Goal: Task Accomplishment & Management: Manage account settings

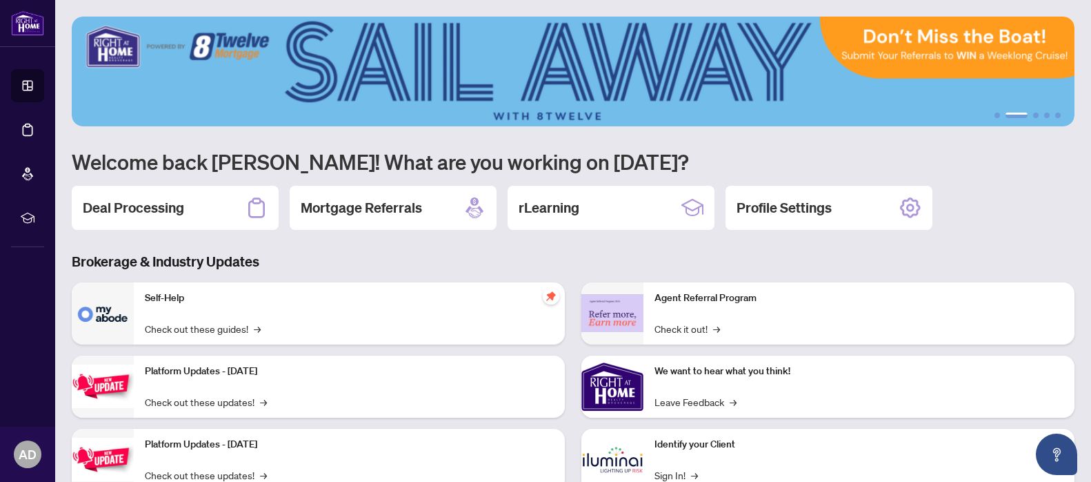
click at [194, 202] on div "Deal Processing" at bounding box center [175, 208] width 207 height 44
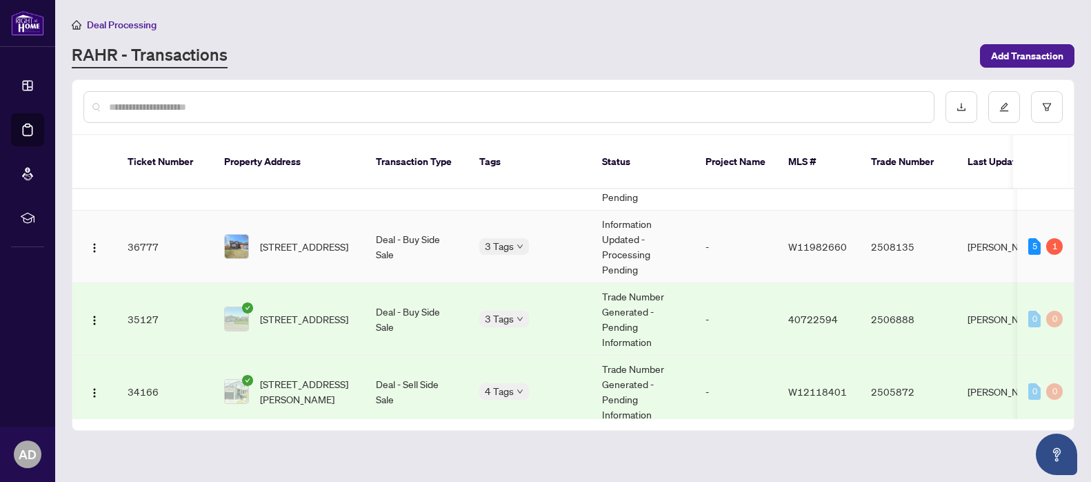
scroll to position [261, 0]
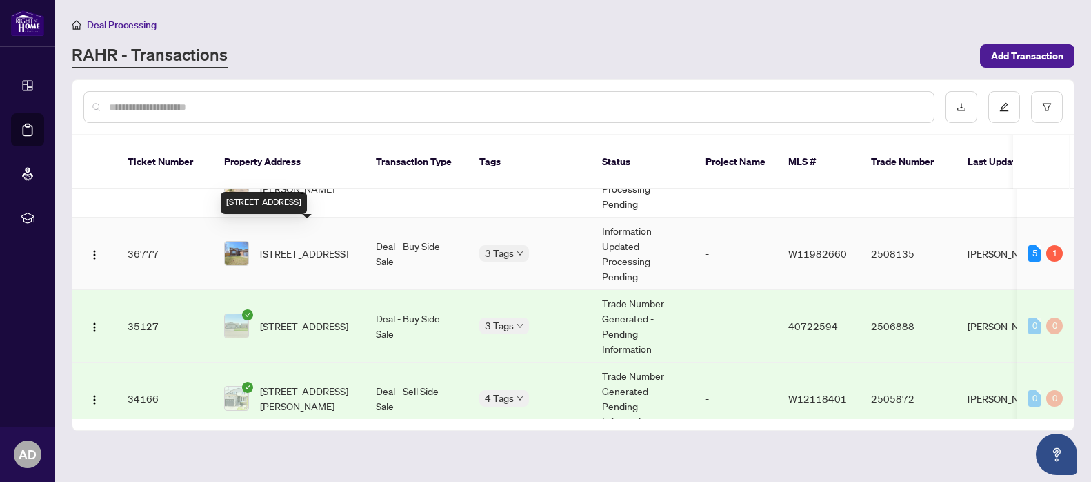
click at [281, 246] on span "[STREET_ADDRESS]" at bounding box center [304, 253] width 88 height 15
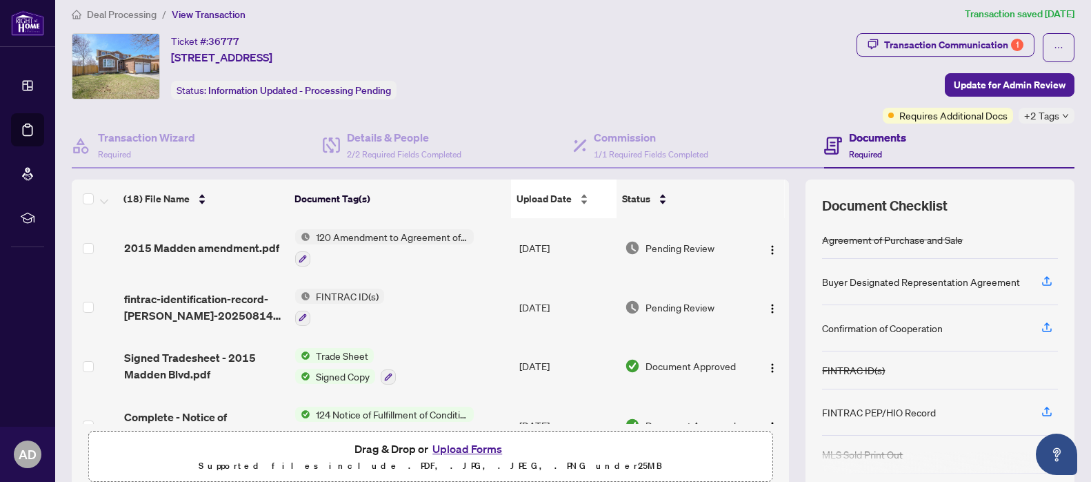
scroll to position [15, 0]
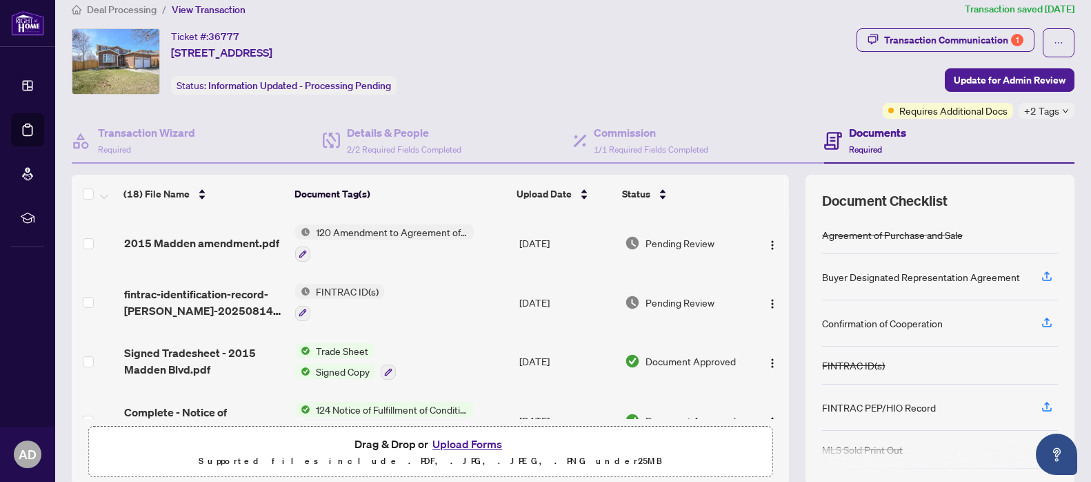
click at [468, 437] on button "Upload Forms" at bounding box center [467, 444] width 78 height 18
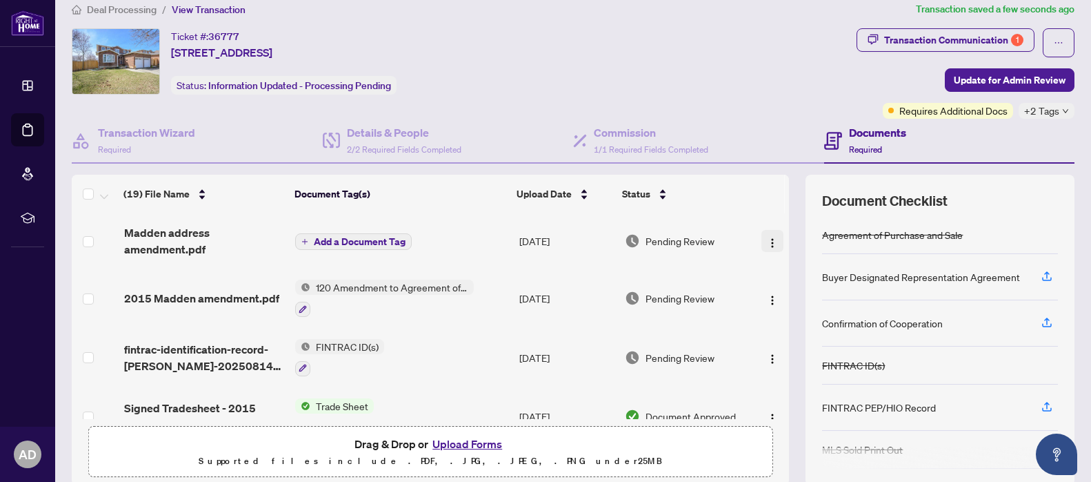
click at [767, 237] on img "button" at bounding box center [772, 242] width 11 height 11
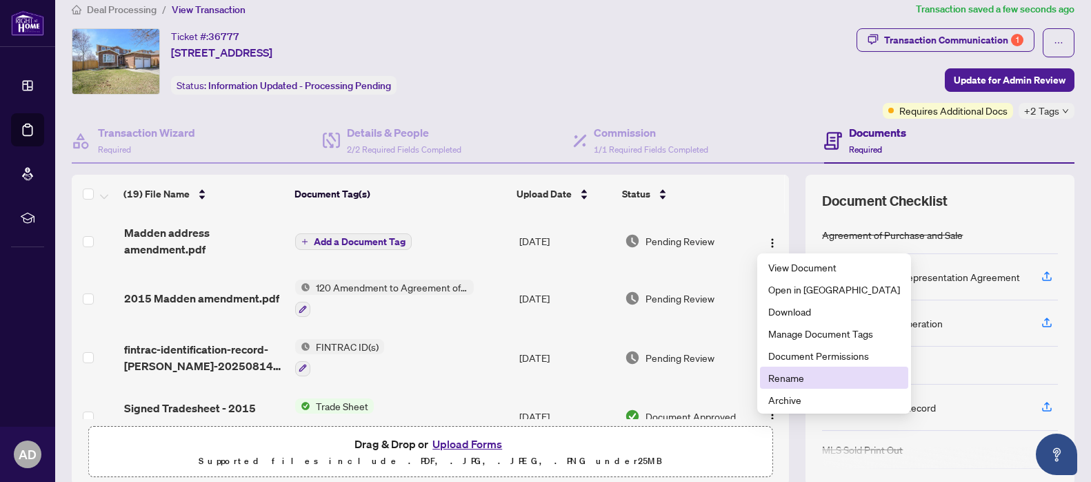
click at [791, 377] on span "Rename" at bounding box center [834, 377] width 132 height 15
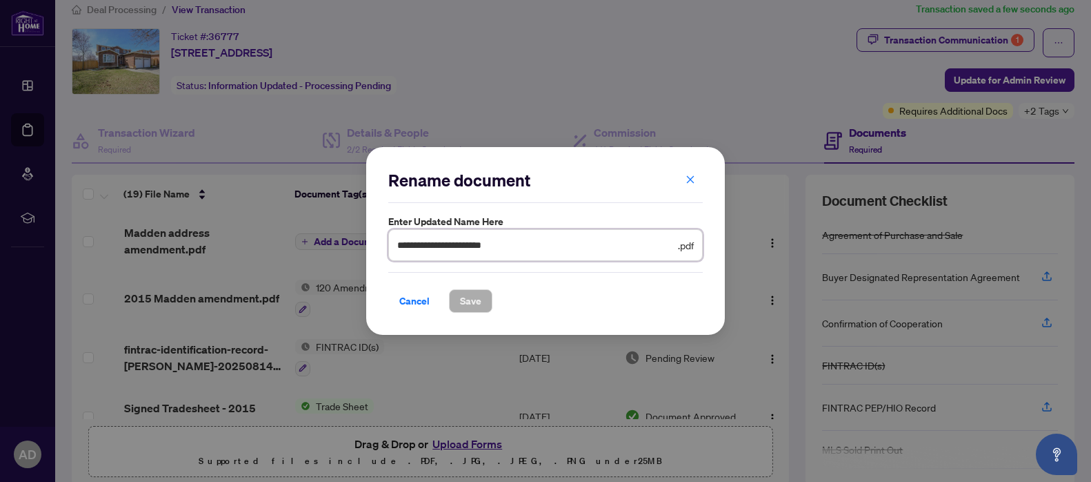
click at [457, 248] on input "**********" at bounding box center [536, 244] width 278 height 15
type input "**********"
click at [470, 299] on span "Save" at bounding box center [470, 301] width 21 height 22
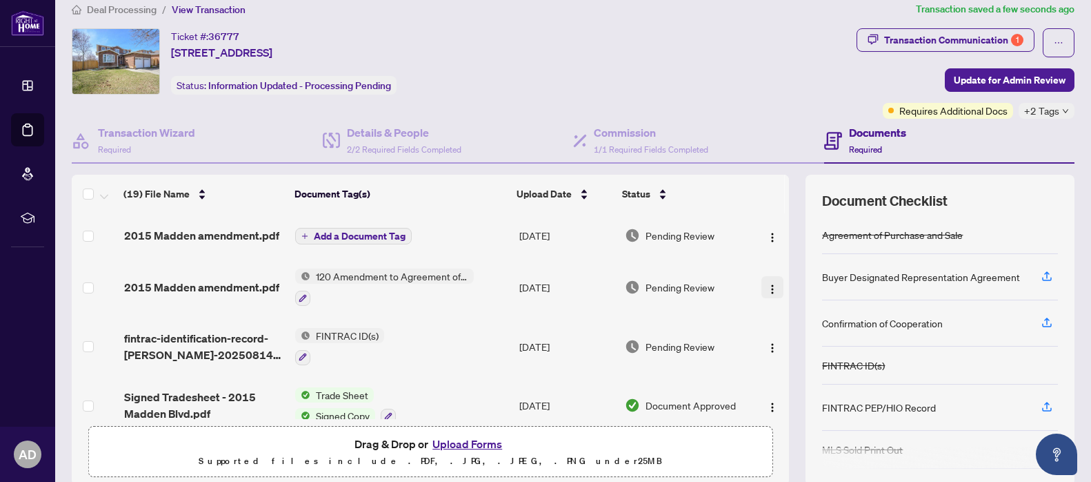
click at [772, 288] on img "button" at bounding box center [772, 289] width 11 height 11
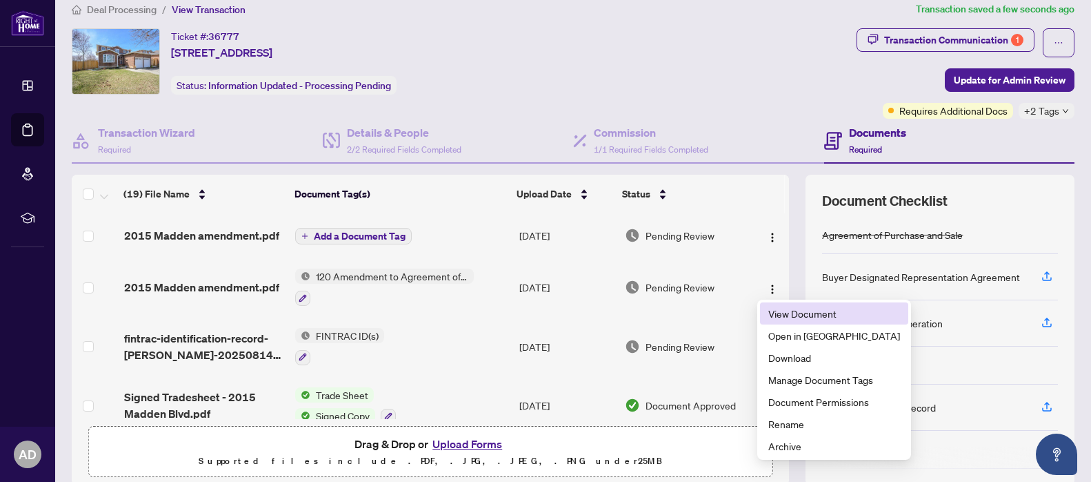
click at [789, 306] on span "View Document" at bounding box center [834, 313] width 132 height 15
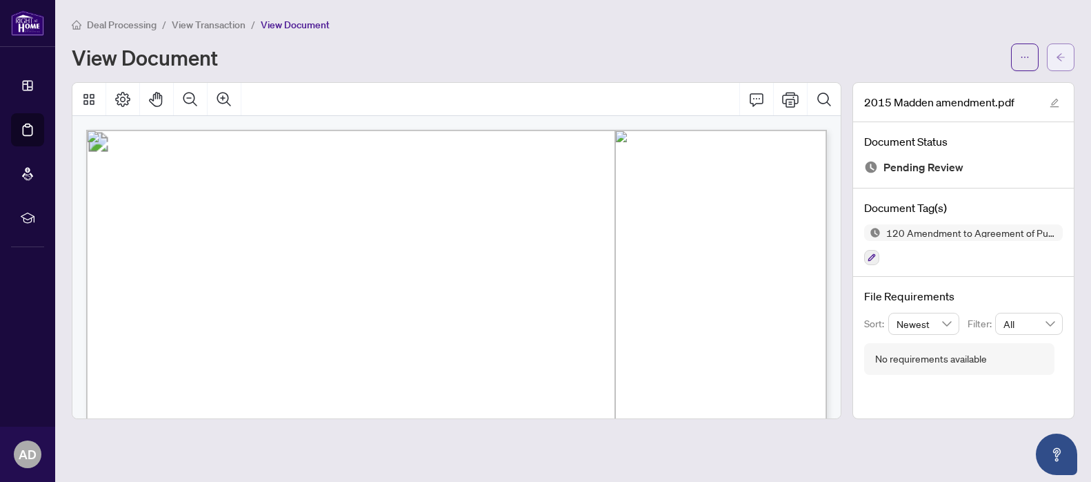
click at [1062, 57] on icon "arrow-left" at bounding box center [1061, 57] width 10 height 10
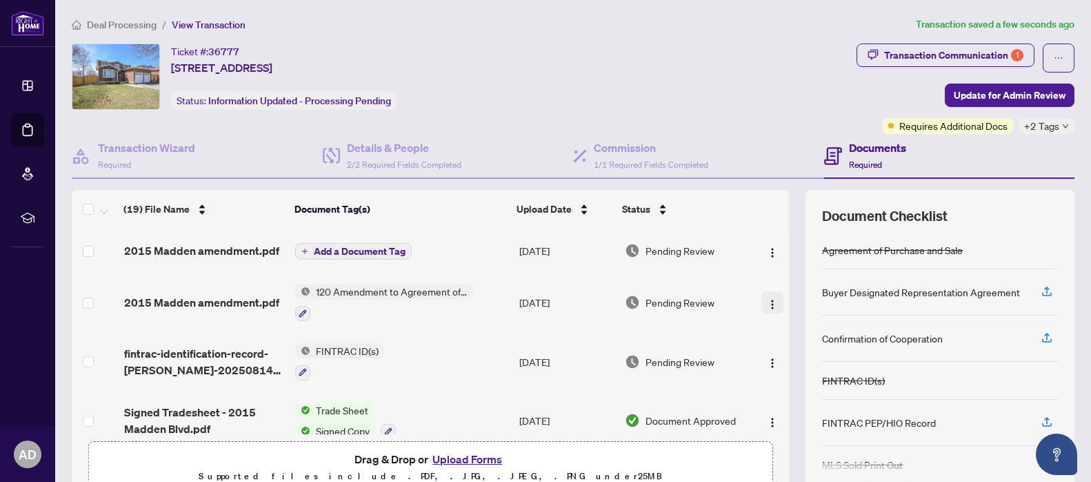
click at [768, 304] on img "button" at bounding box center [772, 304] width 11 height 11
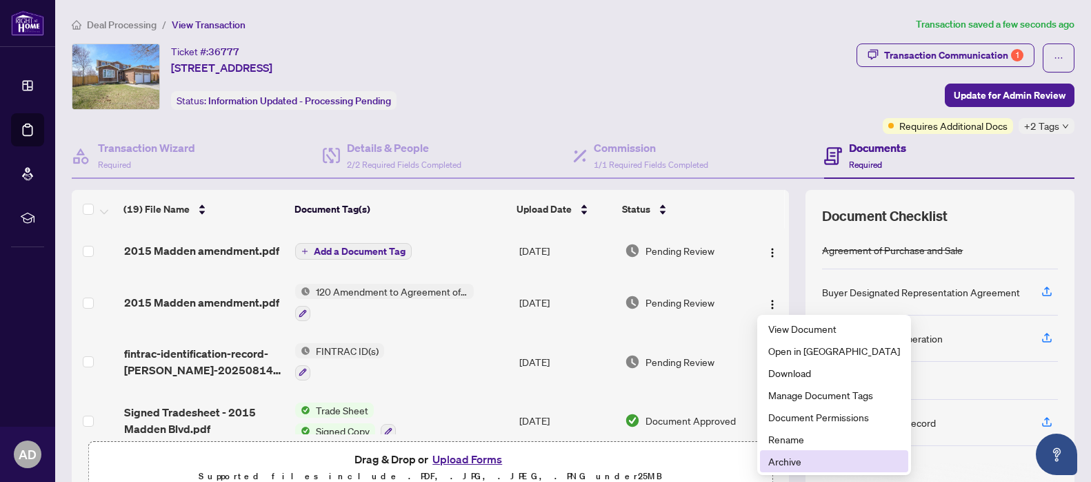
click at [788, 453] on span "Archive" at bounding box center [834, 460] width 132 height 15
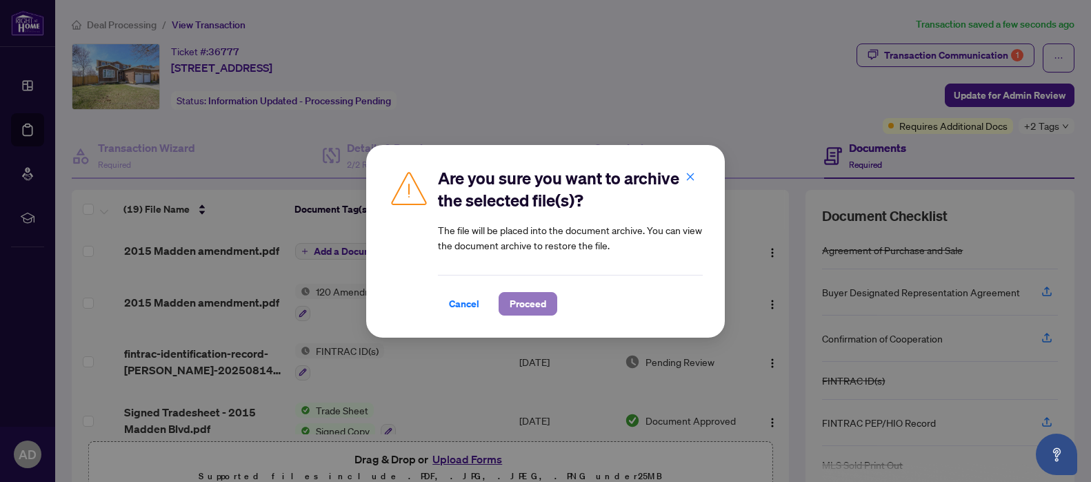
click at [524, 301] on span "Proceed" at bounding box center [528, 303] width 37 height 22
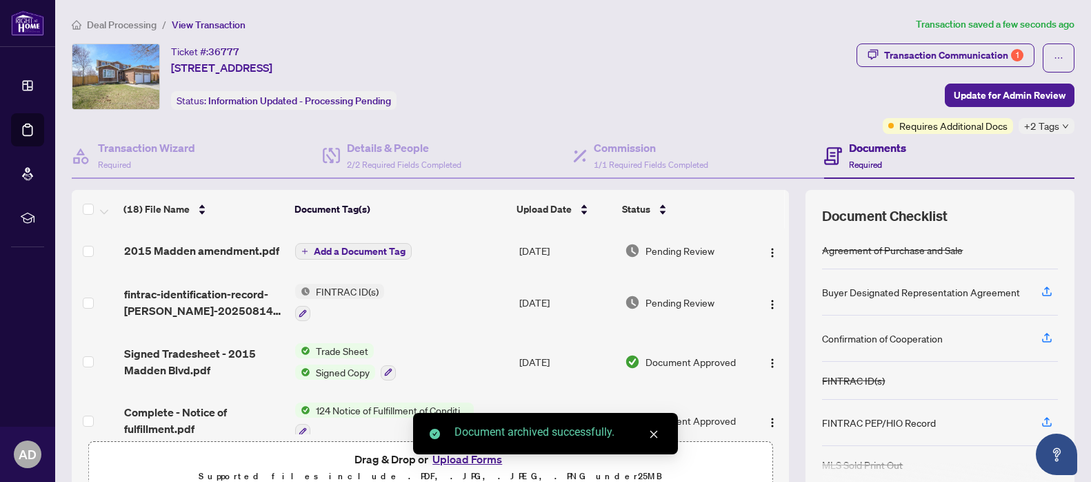
click at [369, 251] on span "Add a Document Tag" at bounding box center [360, 251] width 92 height 10
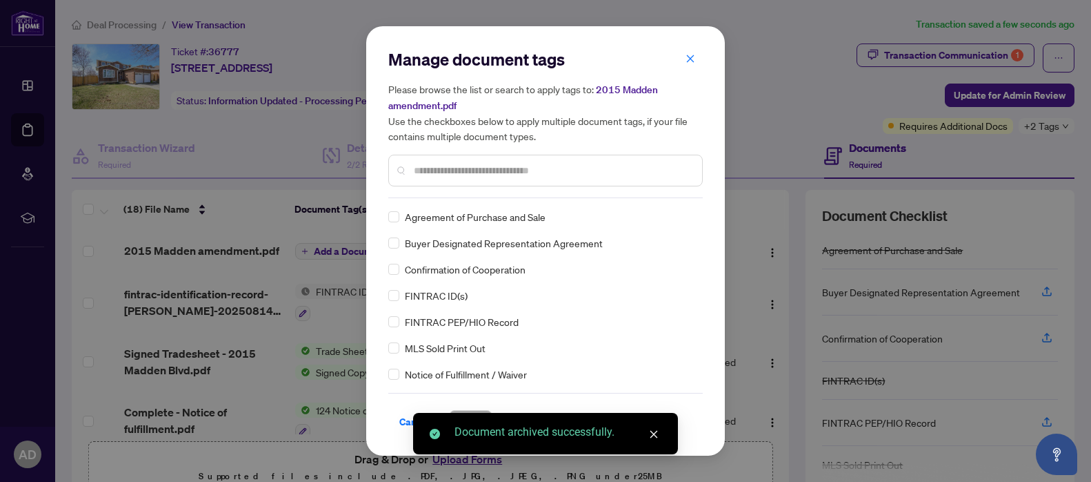
click at [522, 205] on div "Manage document tags Please browse the list or search to apply tags to: 2015 Ma…" at bounding box center [545, 240] width 315 height 385
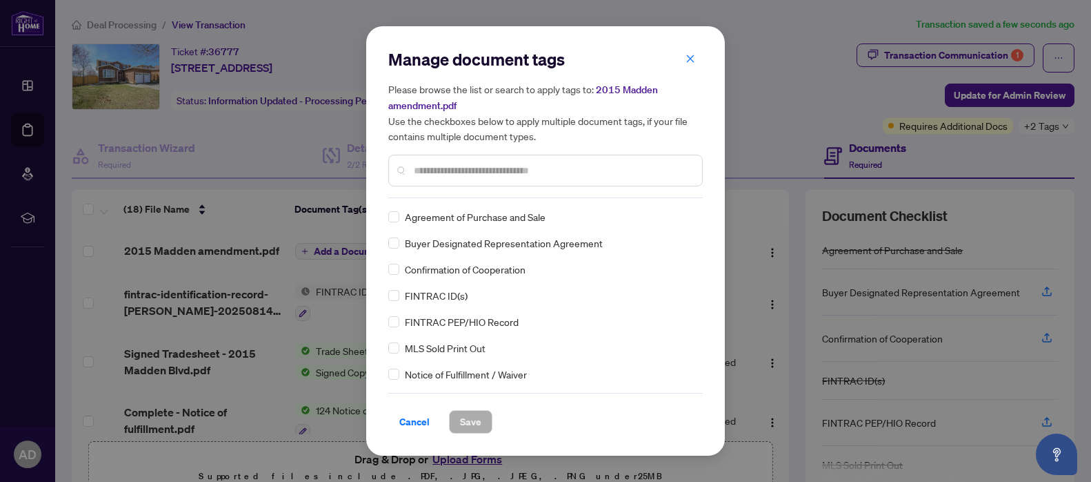
click at [530, 174] on input "text" at bounding box center [552, 170] width 277 height 15
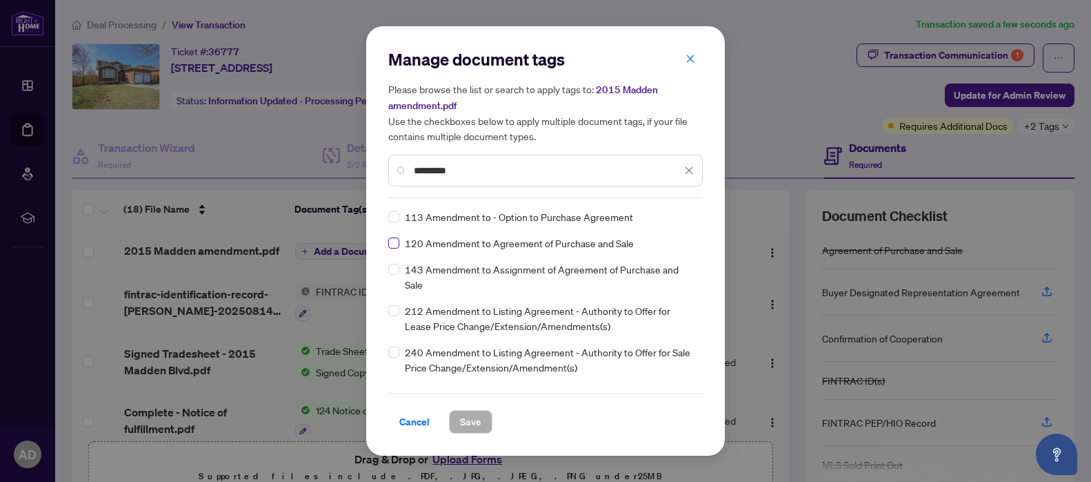
type input "*********"
click at [478, 423] on span "Save" at bounding box center [470, 421] width 21 height 22
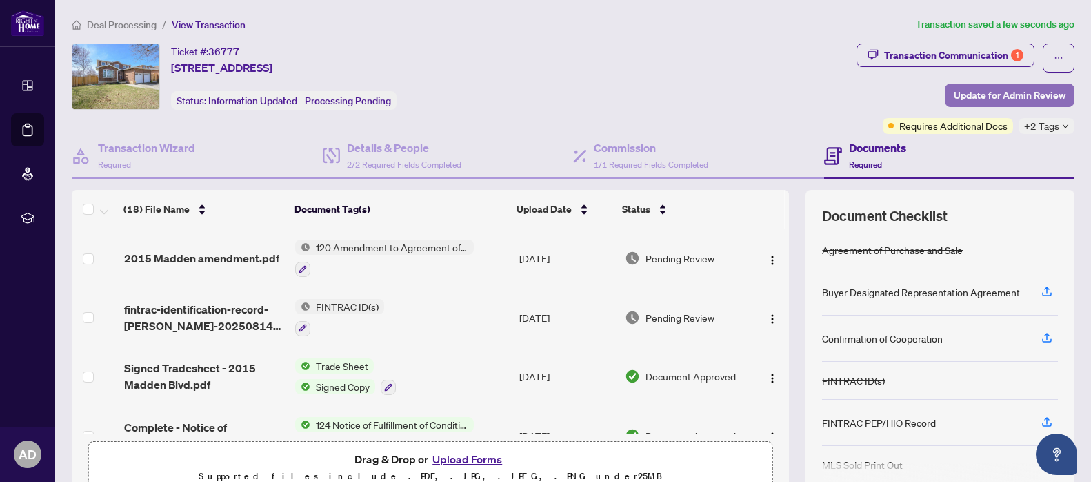
click at [1025, 98] on span "Update for Admin Review" at bounding box center [1010, 95] width 112 height 22
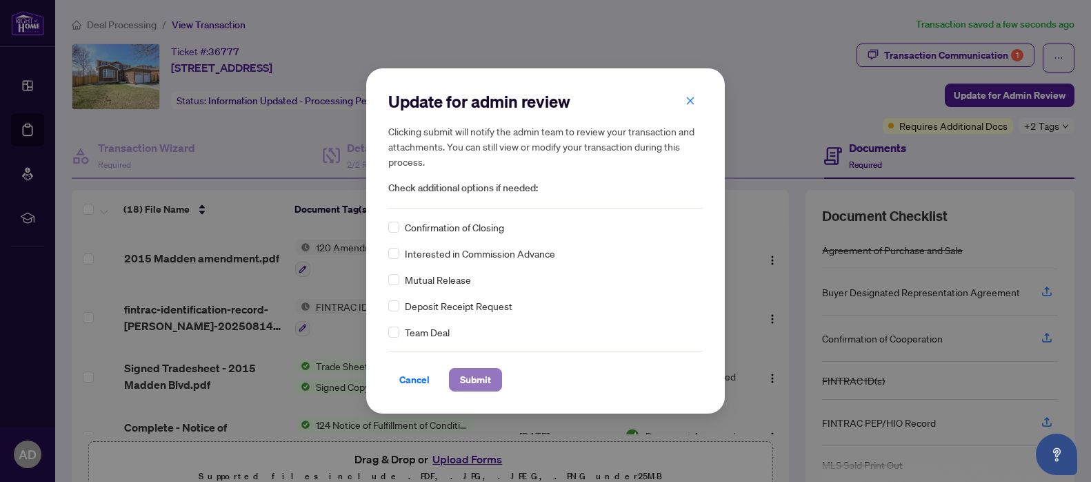
click at [477, 385] on span "Submit" at bounding box center [475, 379] width 31 height 22
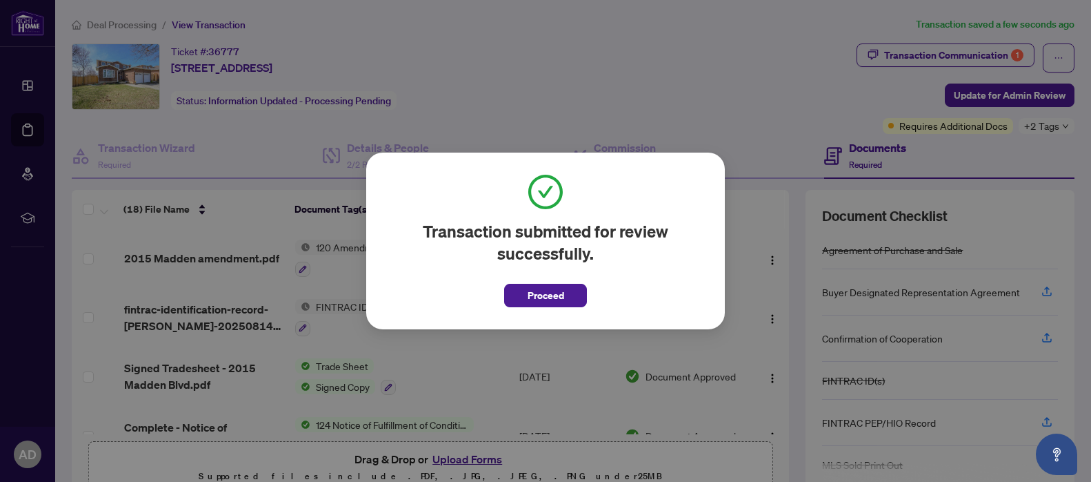
click at [551, 304] on span "Proceed" at bounding box center [546, 295] width 37 height 22
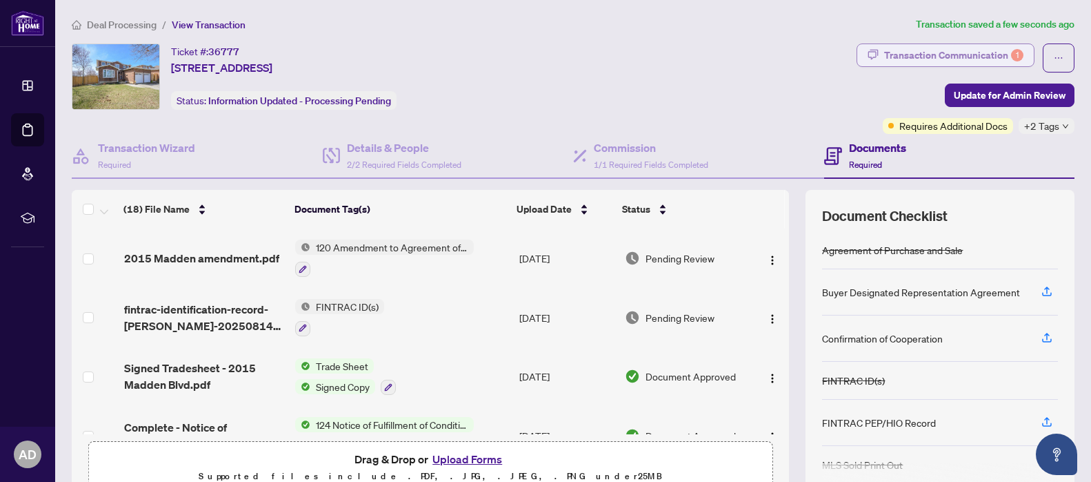
click at [976, 61] on div "Transaction Communication 1" at bounding box center [953, 55] width 139 height 22
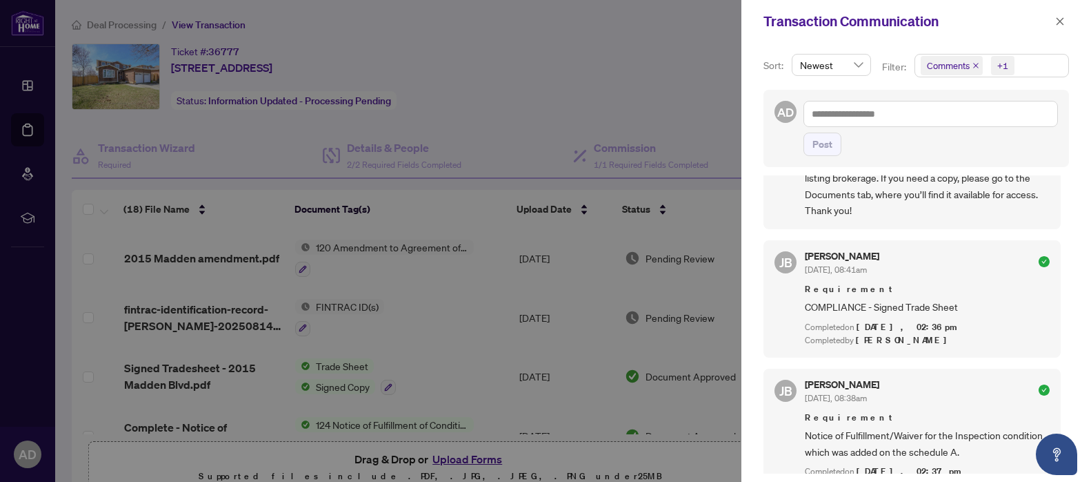
scroll to position [221, 0]
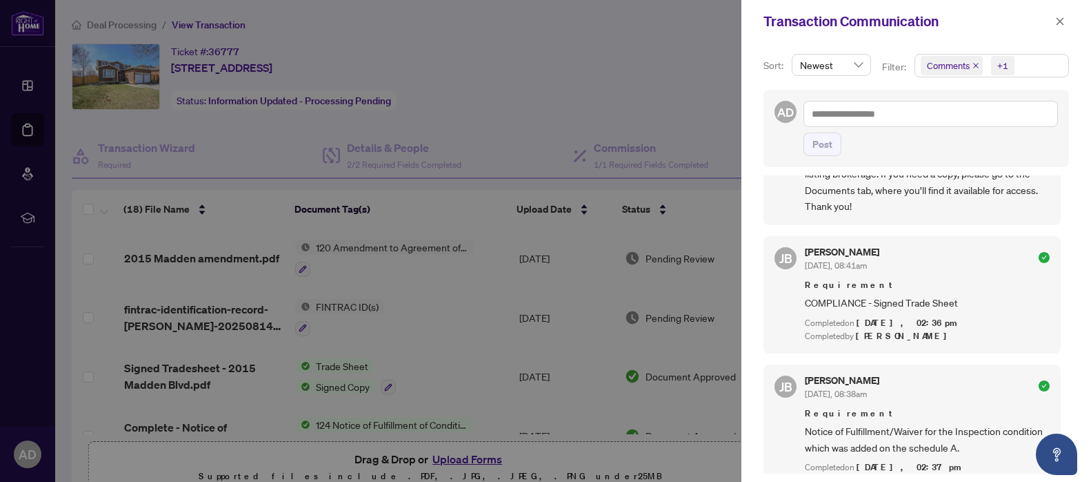
click at [534, 93] on div at bounding box center [545, 241] width 1091 height 482
click at [1065, 25] on button "button" at bounding box center [1060, 21] width 18 height 17
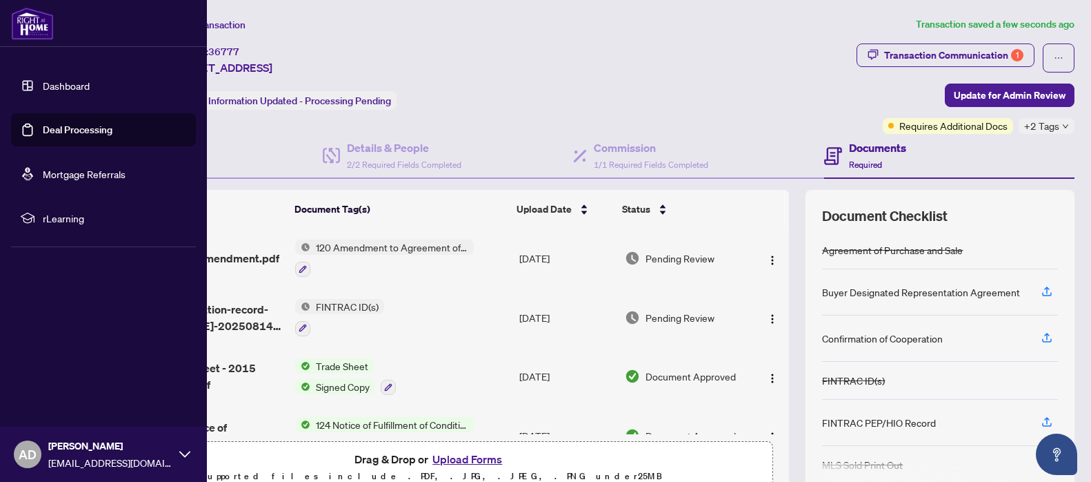
click at [43, 130] on link "Deal Processing" at bounding box center [78, 129] width 70 height 12
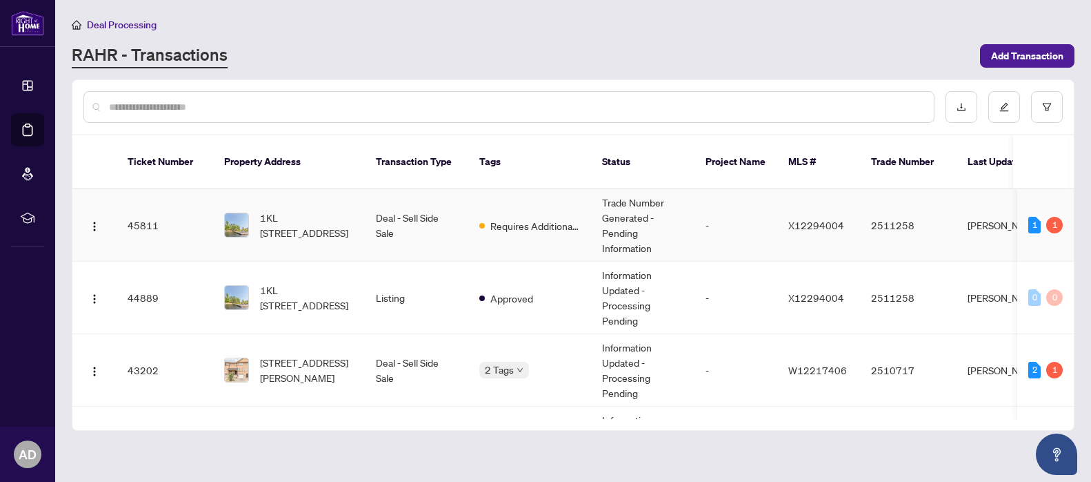
click at [205, 220] on td "45811" at bounding box center [165, 225] width 97 height 72
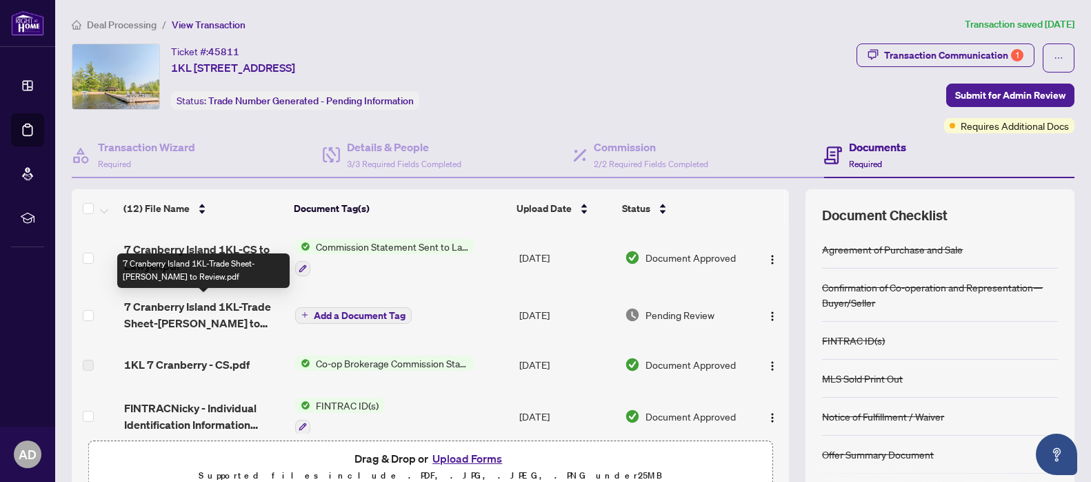
click at [201, 321] on span "7 Cranberry Island 1KL-Trade Sheet-[PERSON_NAME] to Review.pdf" at bounding box center [204, 314] width 160 height 33
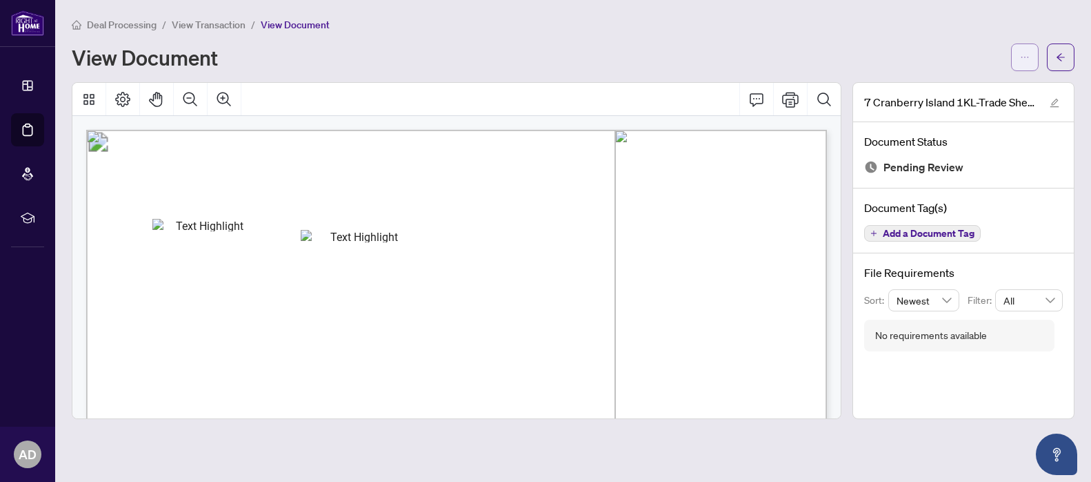
click at [1027, 57] on icon "ellipsis" at bounding box center [1025, 57] width 10 height 10
click at [974, 88] on span "Download" at bounding box center [975, 86] width 105 height 15
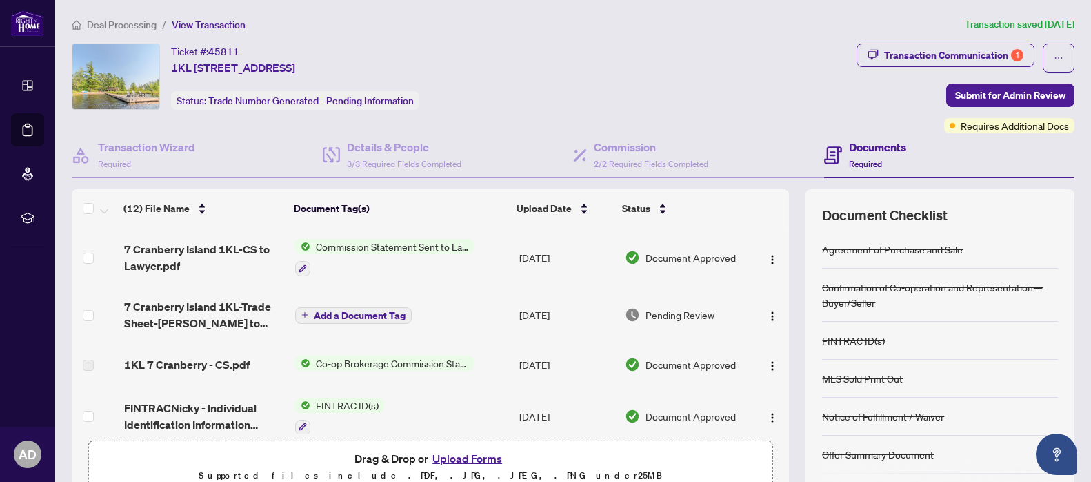
click at [463, 459] on button "Upload Forms" at bounding box center [467, 458] width 78 height 18
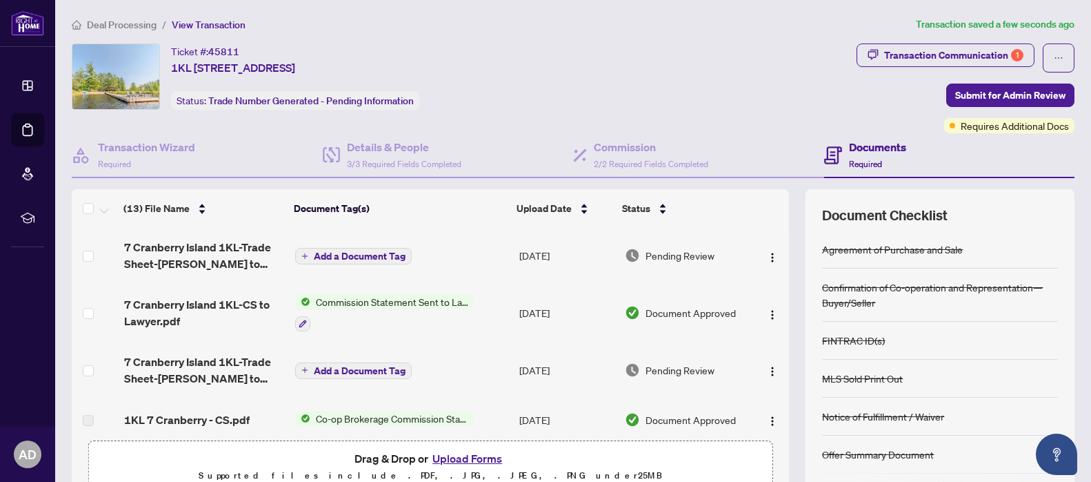
click at [384, 255] on span "Add a Document Tag" at bounding box center [360, 256] width 92 height 10
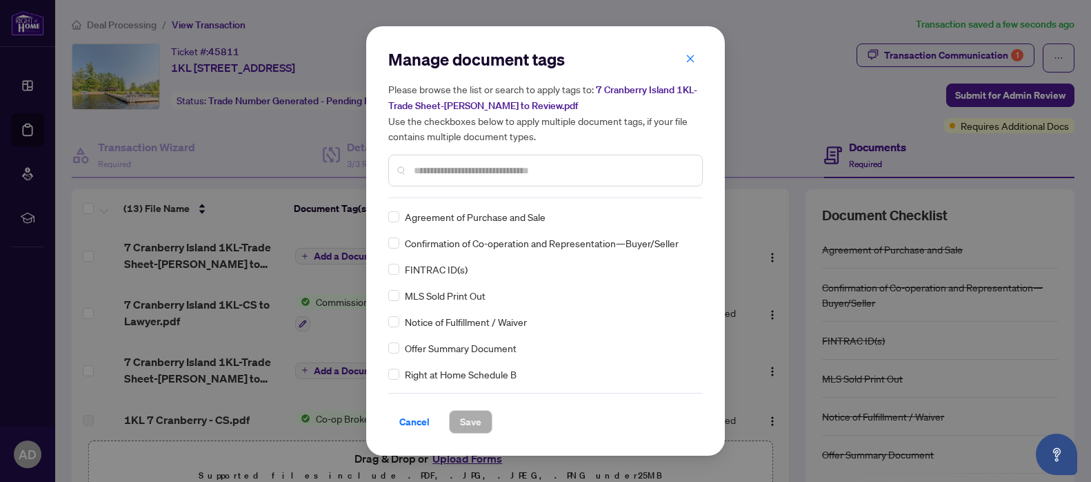
click at [463, 177] on div at bounding box center [545, 171] width 315 height 32
click at [466, 168] on input "text" at bounding box center [552, 170] width 277 height 15
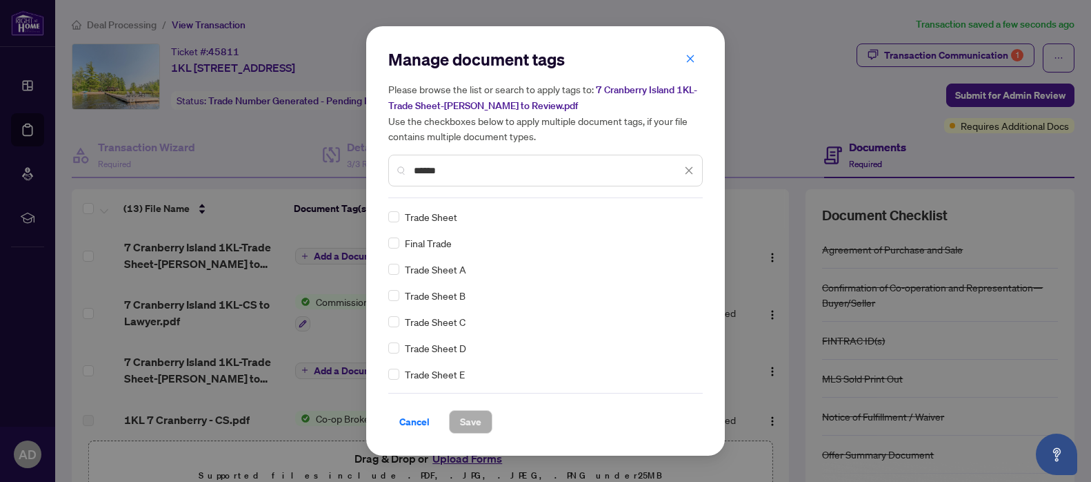
type input "*****"
click at [430, 212] on span "Trade Sheet" at bounding box center [431, 216] width 52 height 15
click at [479, 427] on span "Save" at bounding box center [470, 421] width 21 height 22
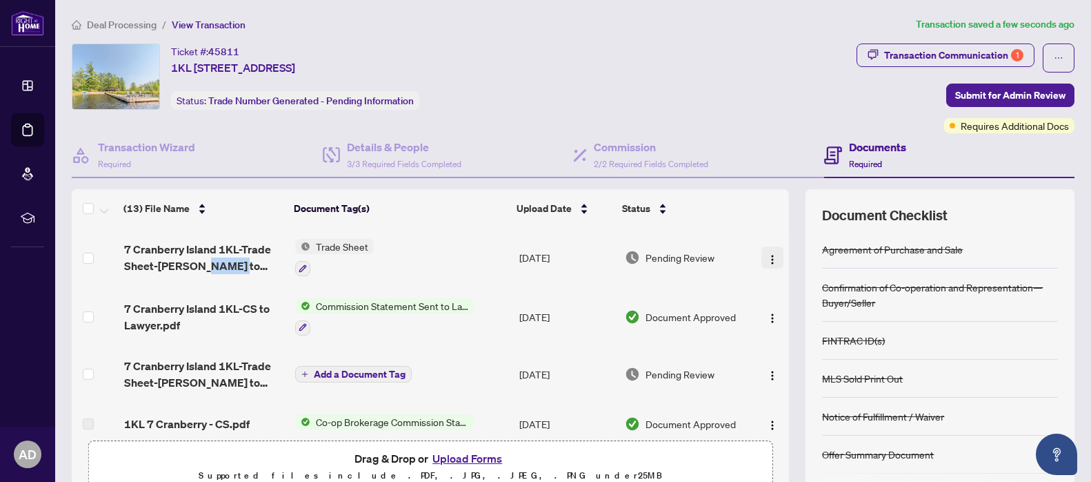
click at [770, 255] on img "button" at bounding box center [772, 259] width 11 height 11
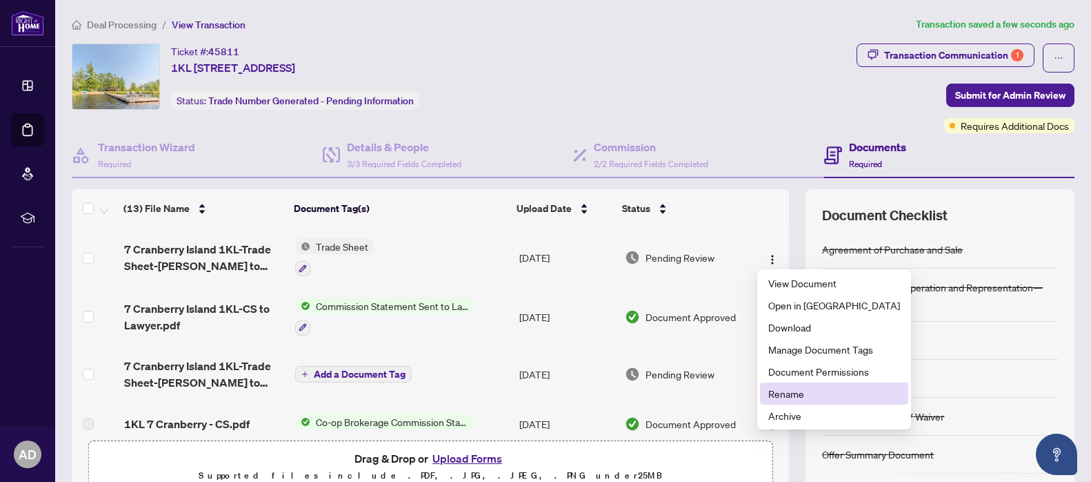
click at [792, 401] on li "Rename" at bounding box center [834, 393] width 148 height 22
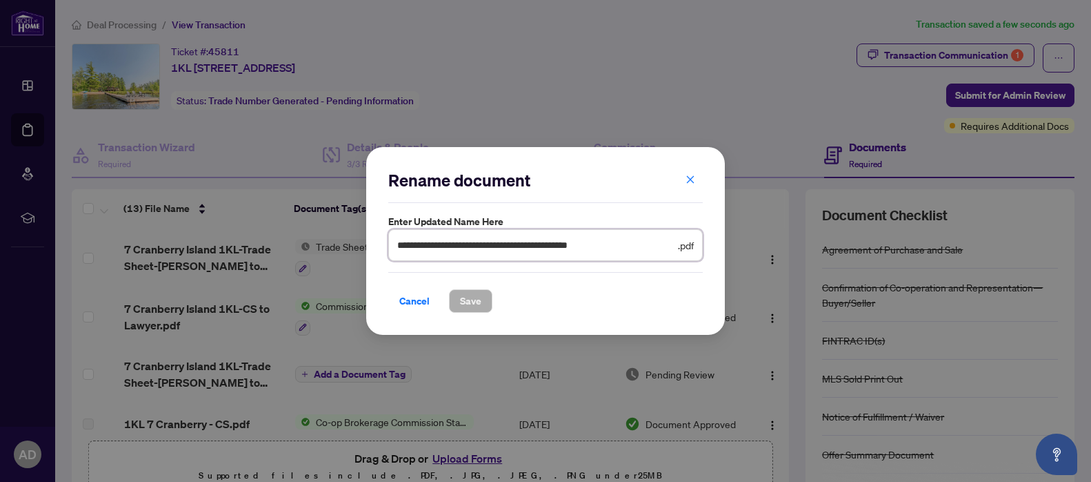
drag, startPoint x: 551, startPoint y: 247, endPoint x: 649, endPoint y: 244, distance: 98.7
click at [649, 244] on input "**********" at bounding box center [536, 244] width 278 height 15
click at [548, 246] on input "**********" at bounding box center [536, 244] width 278 height 15
type input "**********"
click at [482, 299] on button "Save" at bounding box center [470, 300] width 43 height 23
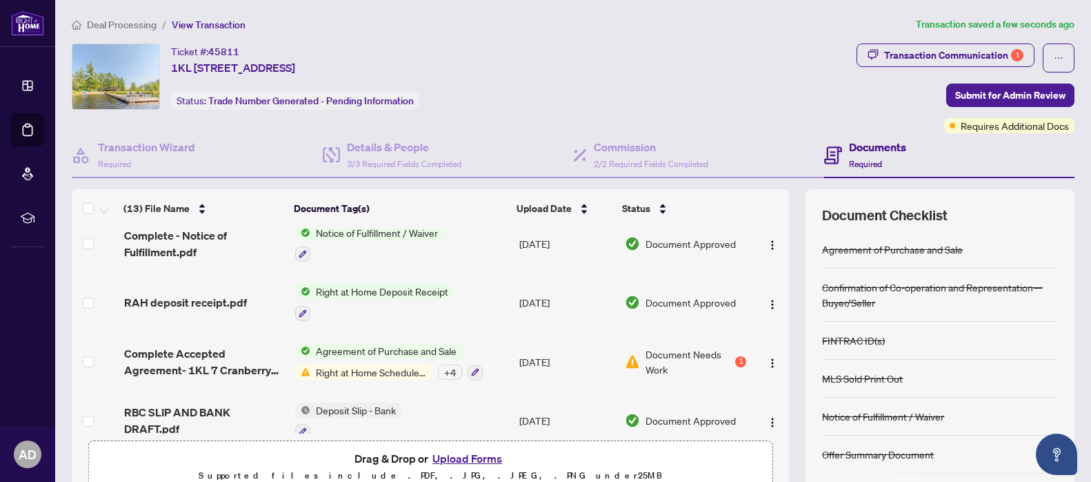
scroll to position [542, 0]
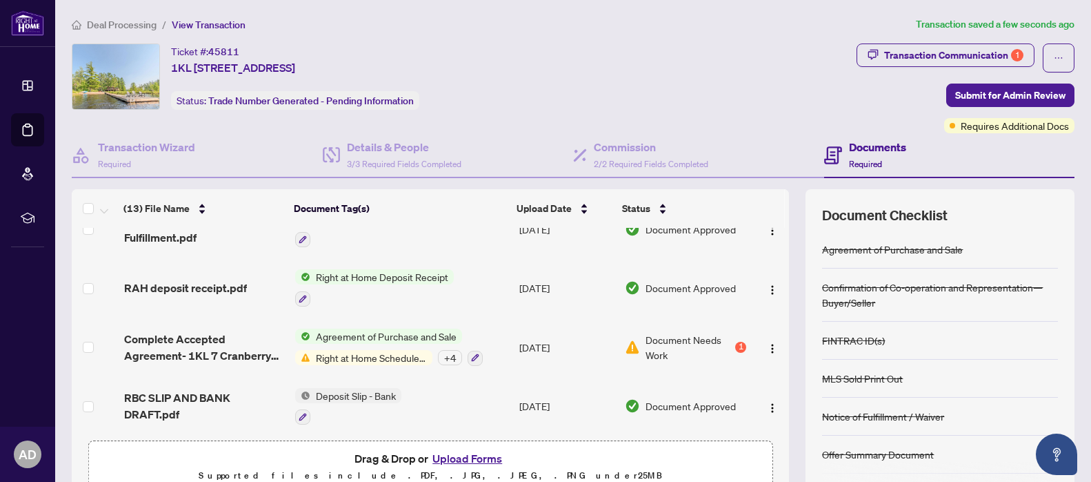
click at [1002, 108] on div "Transaction Communication 1 Submit for Admin Review Requires Additional Docs" at bounding box center [966, 88] width 218 height 90
click at [1009, 93] on span "Submit for Admin Review" at bounding box center [1010, 95] width 110 height 22
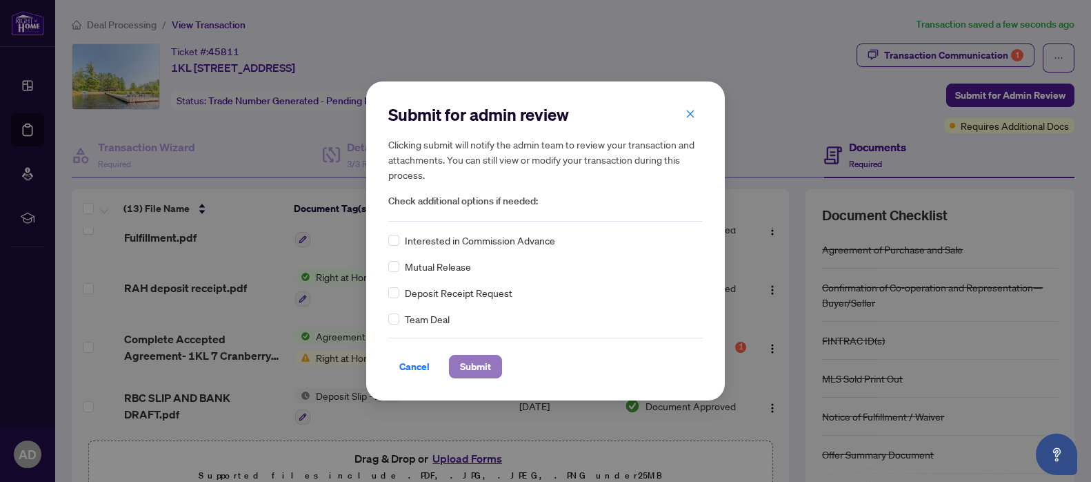
click at [482, 374] on span "Submit" at bounding box center [475, 366] width 31 height 22
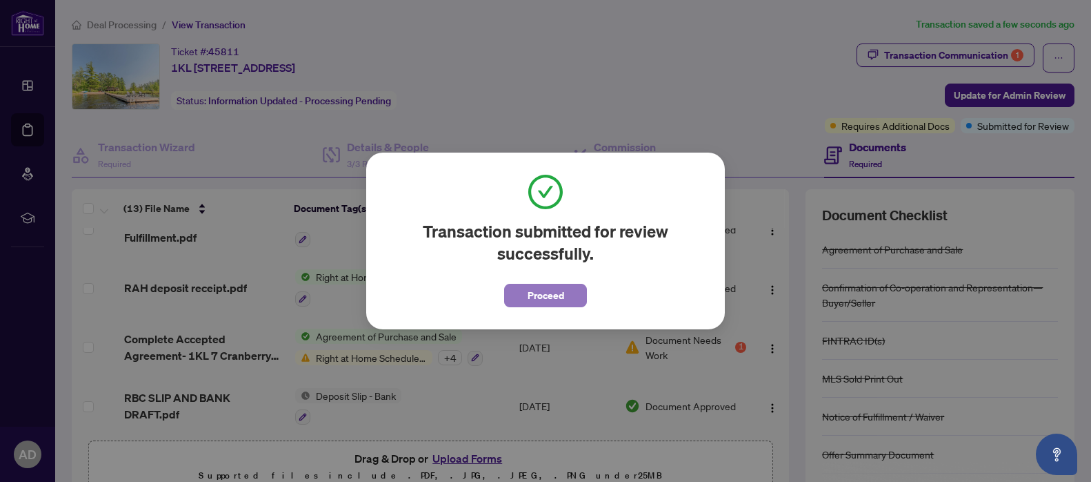
click at [543, 290] on span "Proceed" at bounding box center [546, 295] width 37 height 22
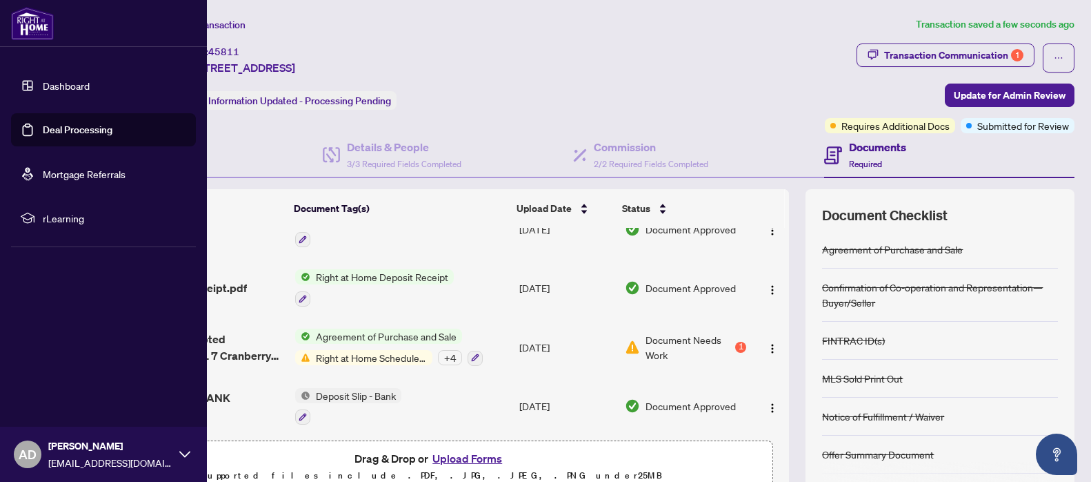
click at [90, 136] on link "Deal Processing" at bounding box center [78, 129] width 70 height 12
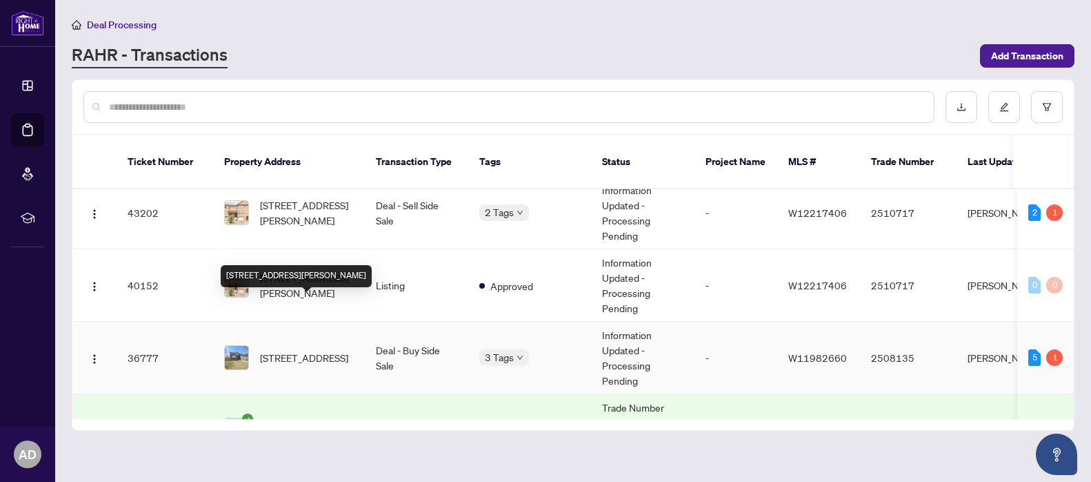
scroll to position [172, 0]
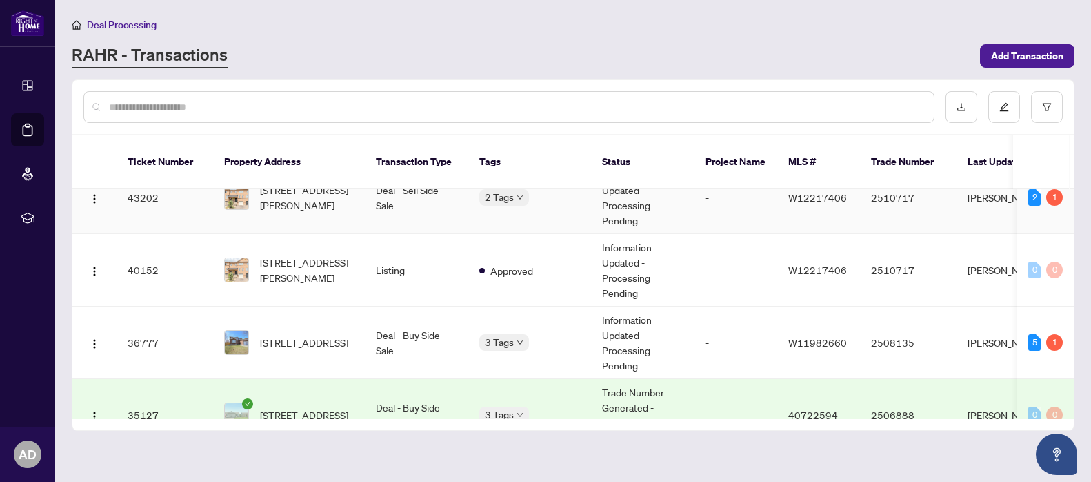
click at [321, 198] on td "[STREET_ADDRESS][PERSON_NAME]" at bounding box center [289, 197] width 152 height 72
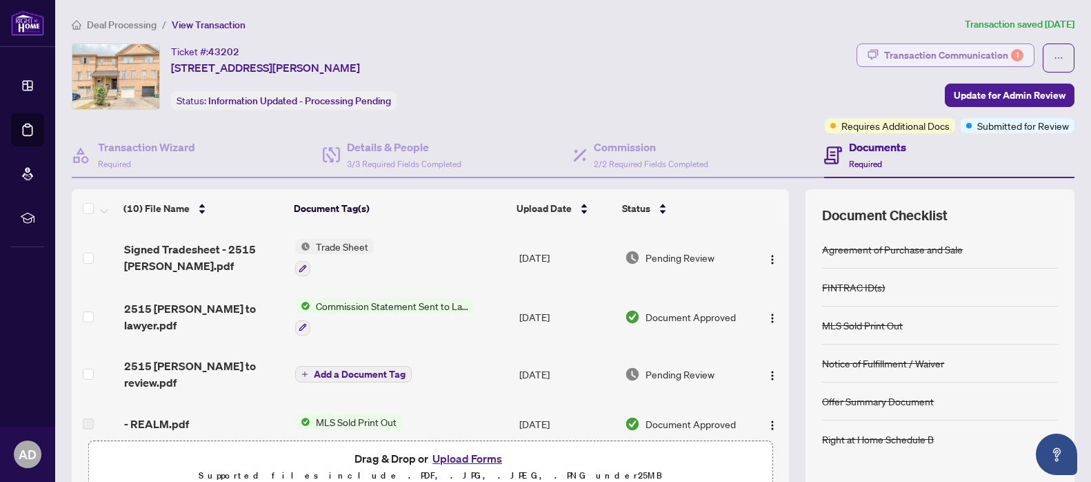
click at [1002, 50] on div "Transaction Communication 1" at bounding box center [953, 55] width 139 height 22
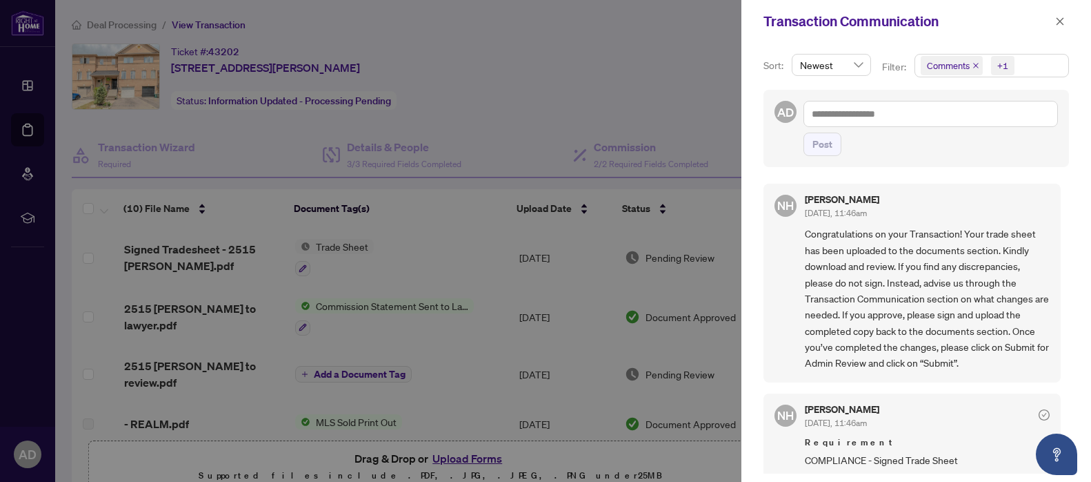
click at [471, 126] on div at bounding box center [545, 241] width 1091 height 482
drag, startPoint x: 1057, startPoint y: 30, endPoint x: 1058, endPoint y: 23, distance: 7.0
click at [1058, 28] on span "button" at bounding box center [1060, 21] width 10 height 22
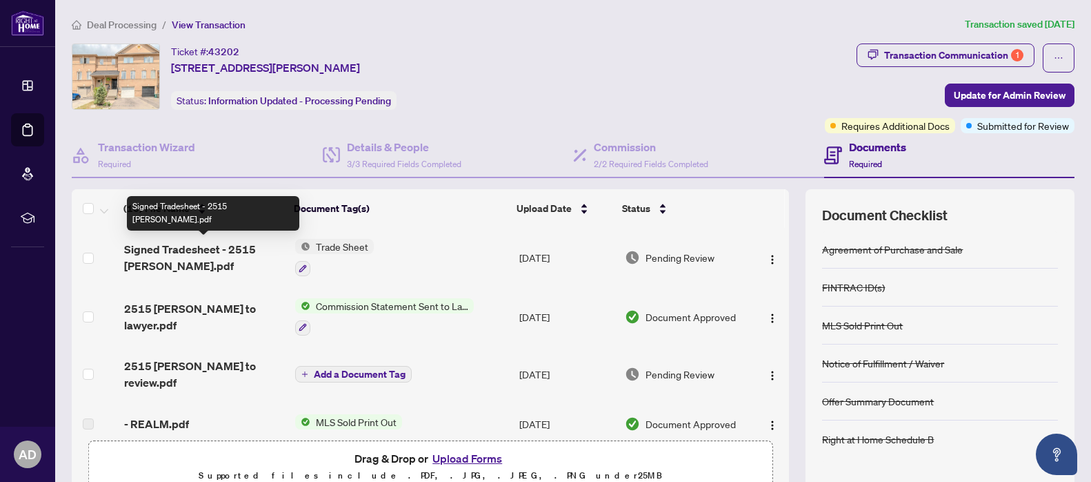
click at [199, 258] on span "Signed Tradesheet - 2515 [PERSON_NAME].pdf" at bounding box center [204, 257] width 160 height 33
